Goal: Task Accomplishment & Management: Use online tool/utility

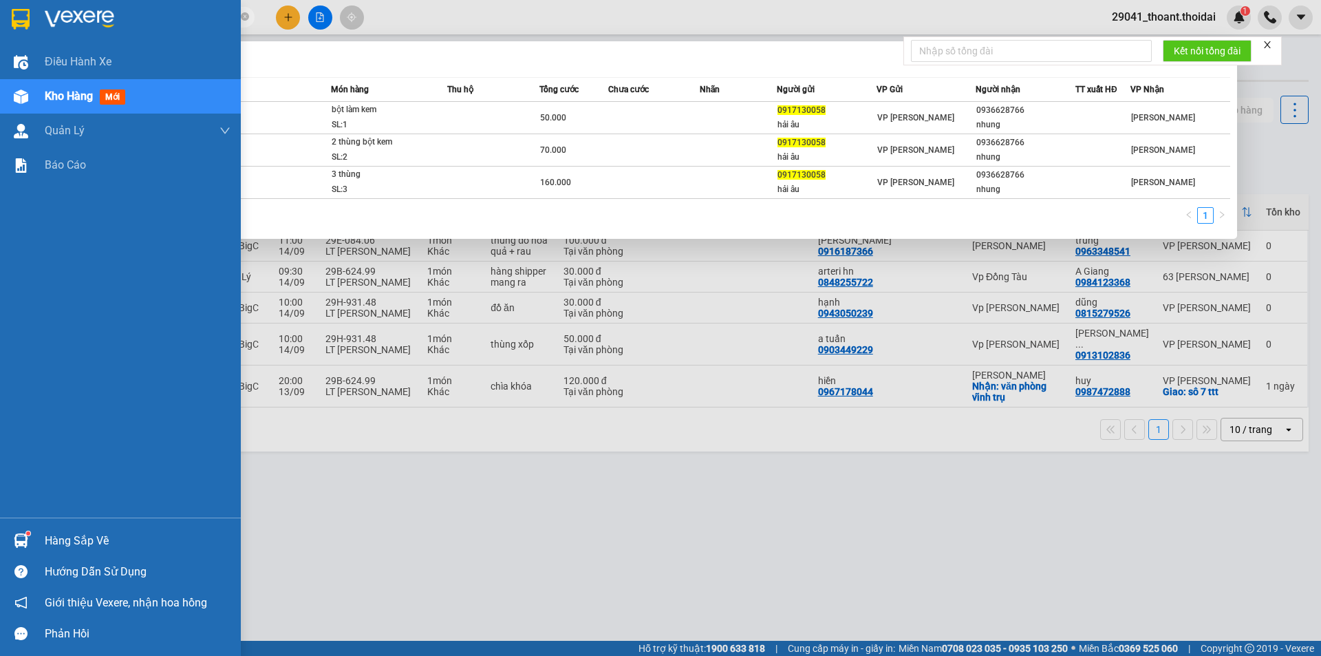
click at [44, 542] on div "Hàng sắp về" at bounding box center [120, 540] width 241 height 31
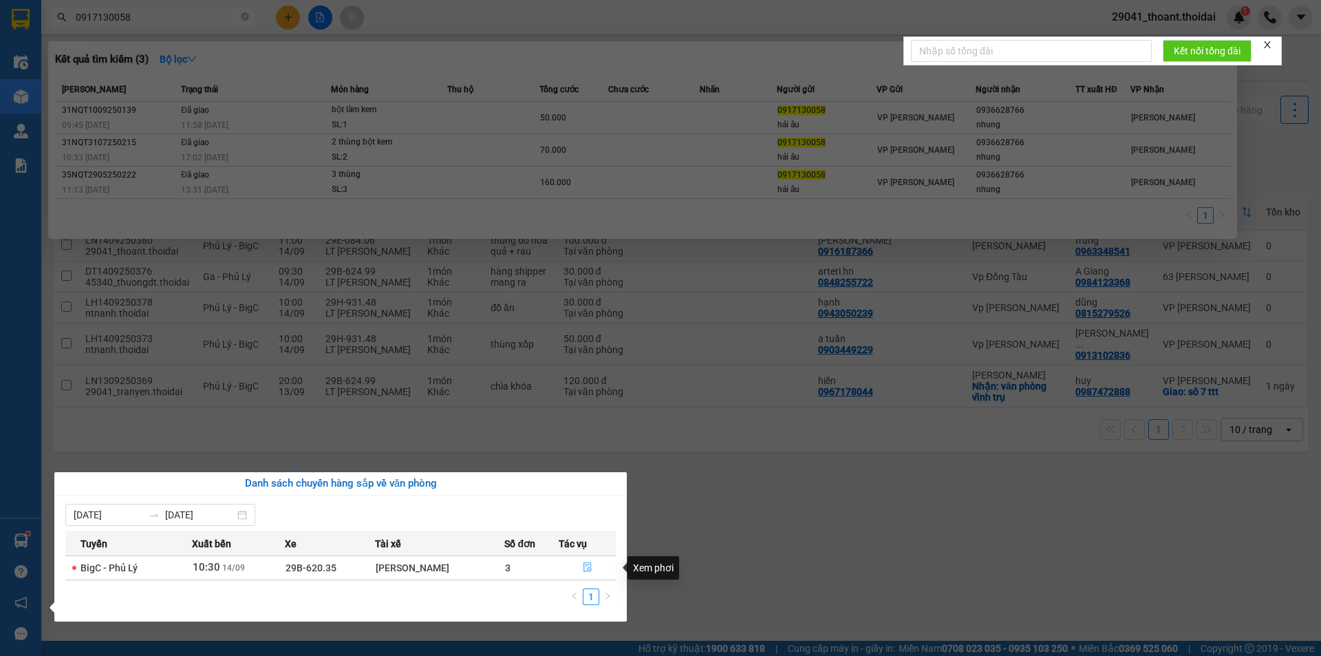
click at [583, 570] on icon "file-done" at bounding box center [588, 567] width 10 height 10
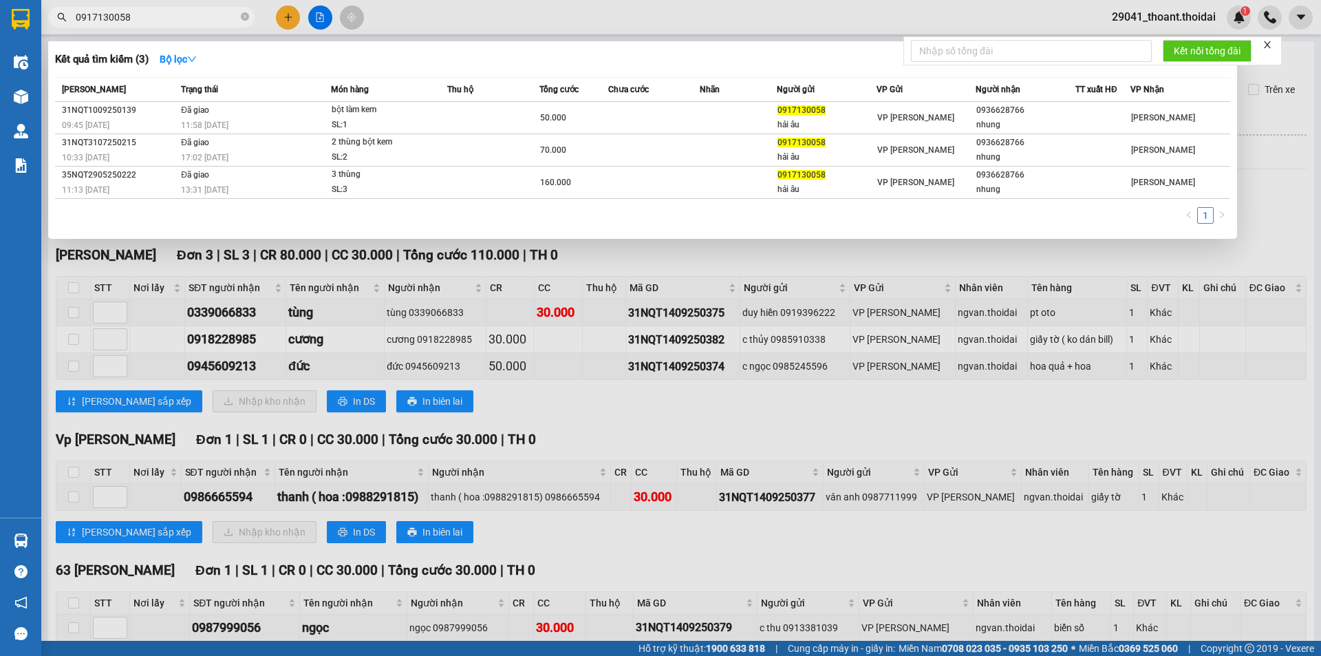
click at [1271, 41] on icon "close" at bounding box center [1267, 44] width 7 height 7
click at [1282, 222] on div at bounding box center [660, 328] width 1321 height 656
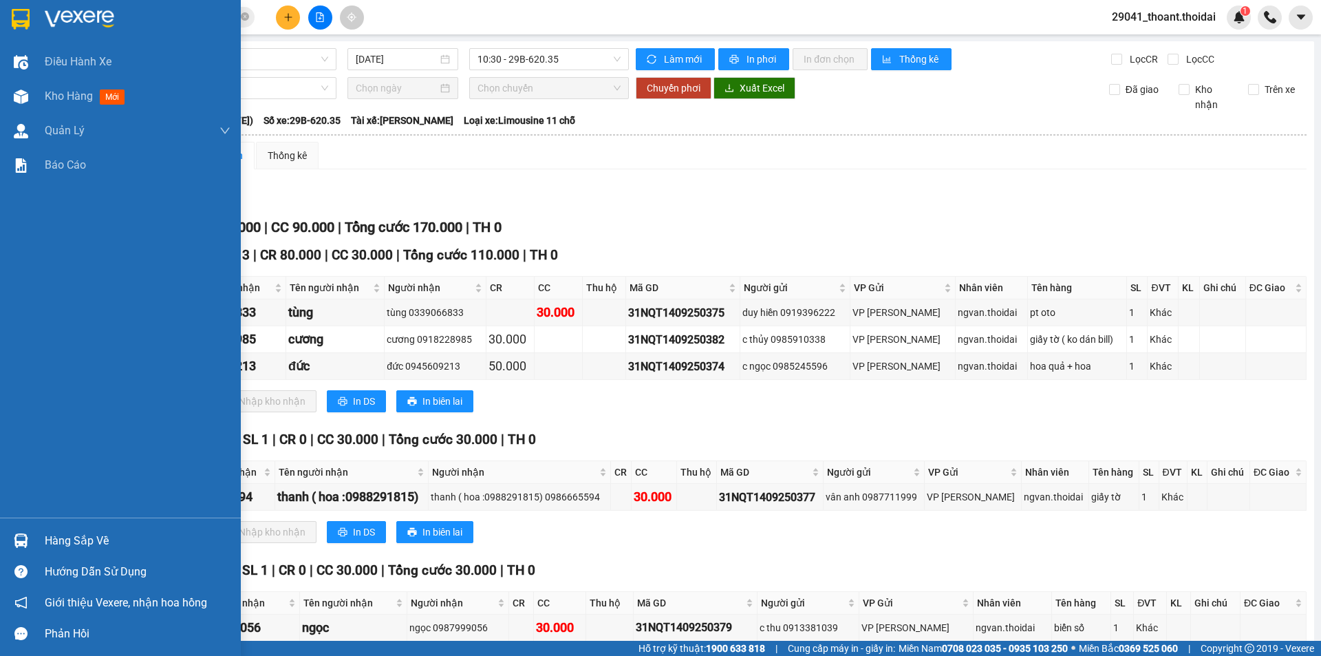
click at [57, 23] on img at bounding box center [80, 19] width 70 height 21
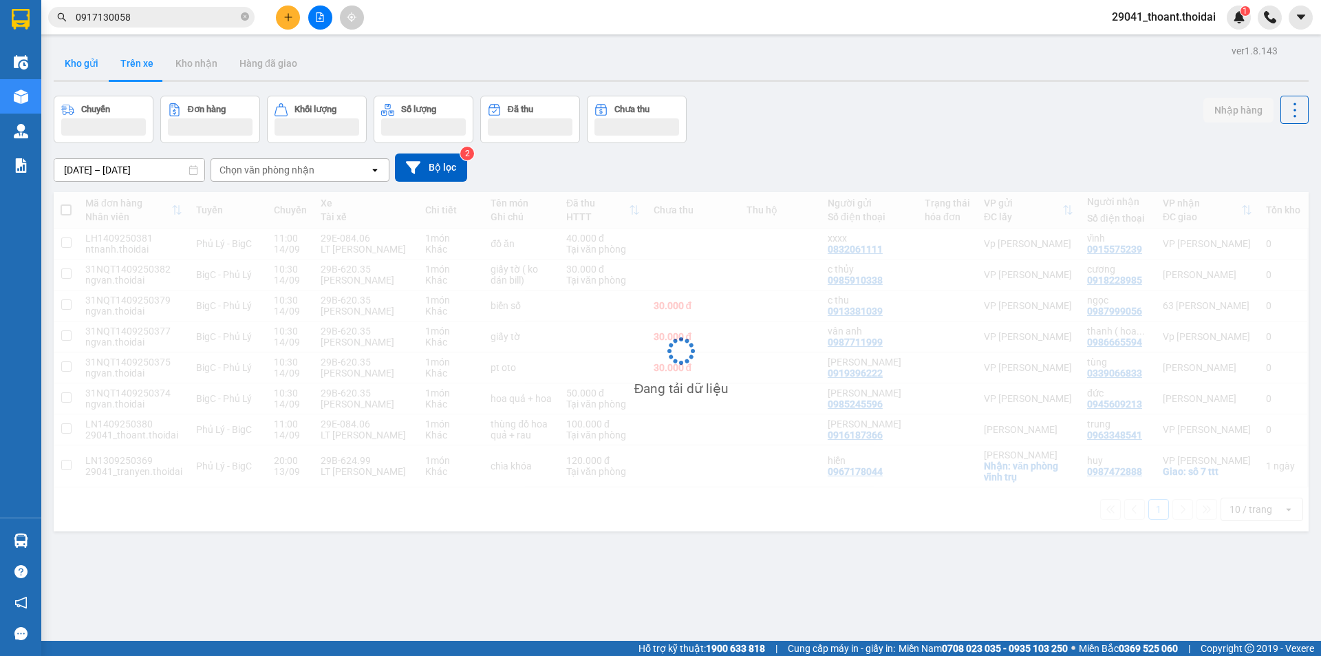
click at [68, 67] on button "Kho gửi" at bounding box center [82, 63] width 56 height 33
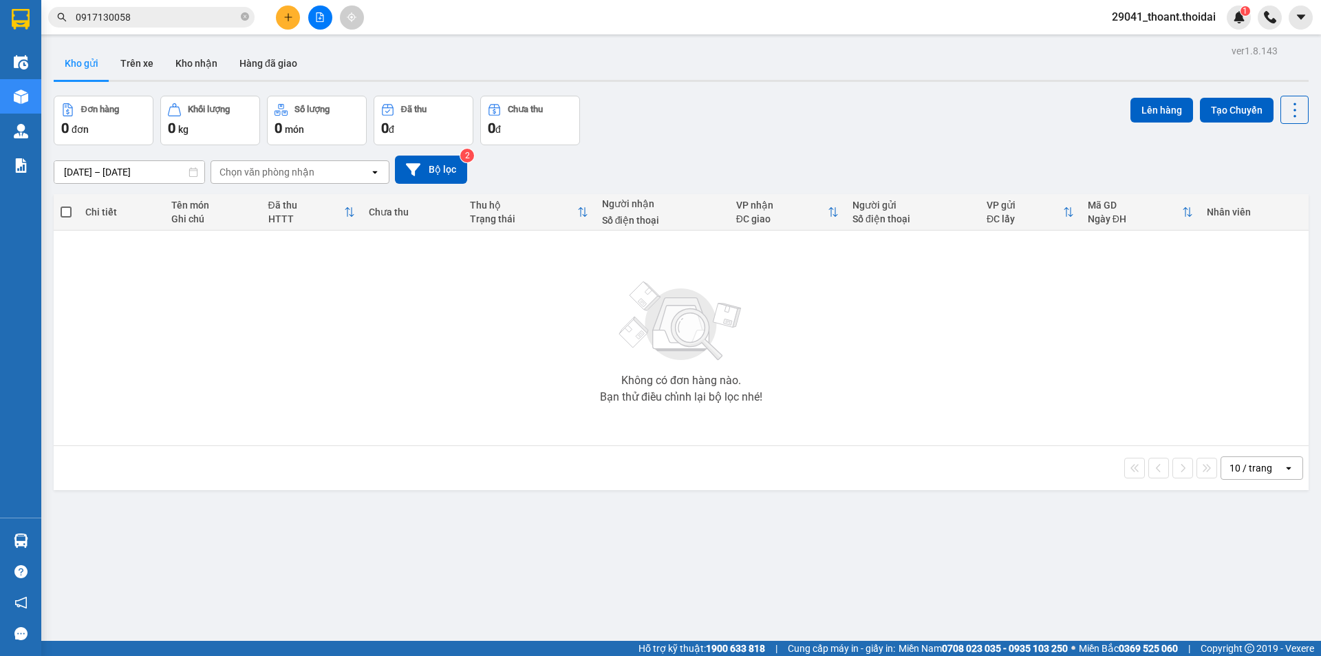
click at [288, 20] on icon "plus" at bounding box center [289, 17] width 10 height 10
